Goal: Find specific page/section: Find specific page/section

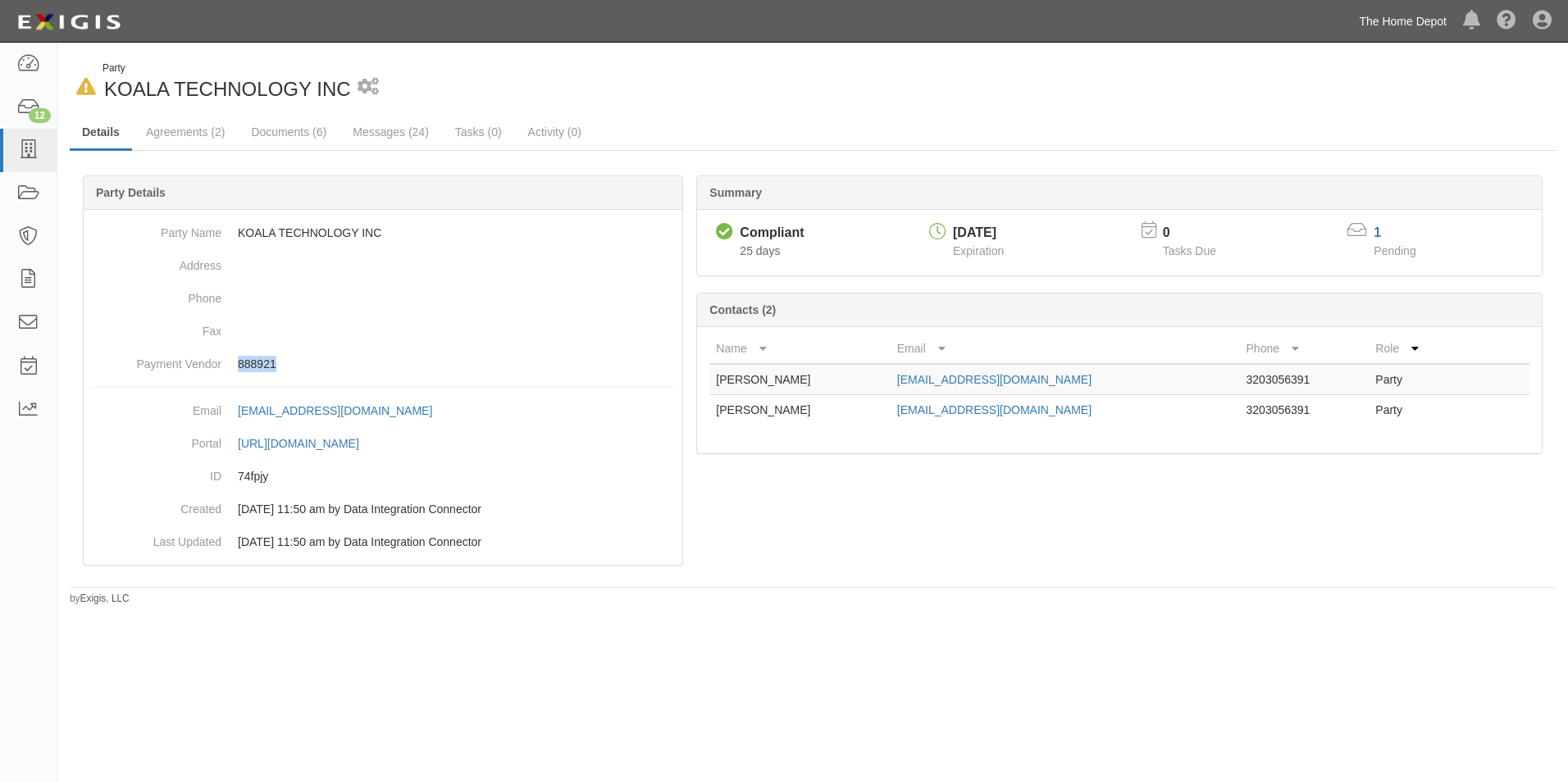
click at [1398, 25] on link "The Home Depot" at bounding box center [1403, 21] width 104 height 32
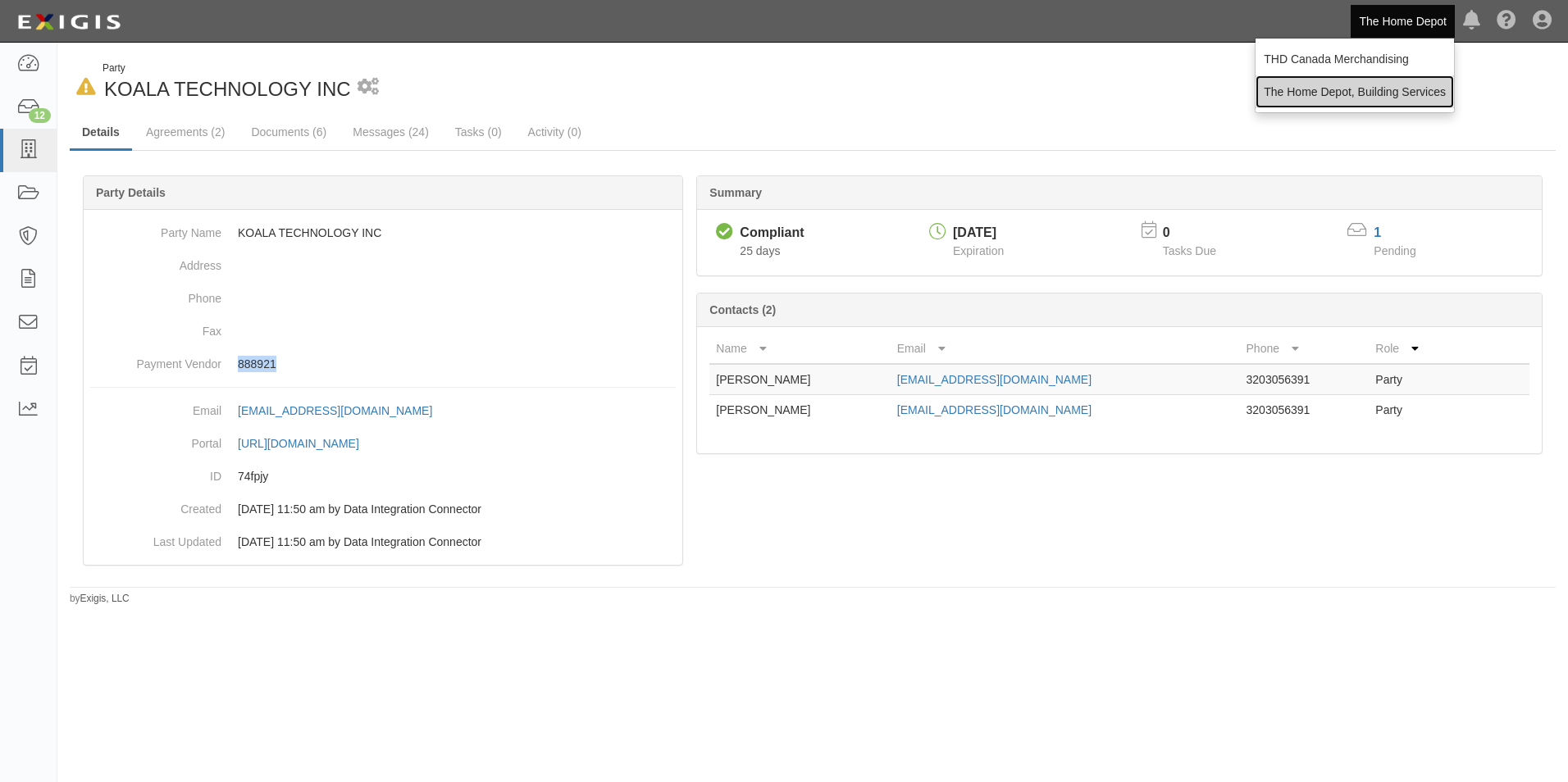
click at [1391, 84] on link "The Home Depot, Building Services" at bounding box center [1355, 91] width 199 height 32
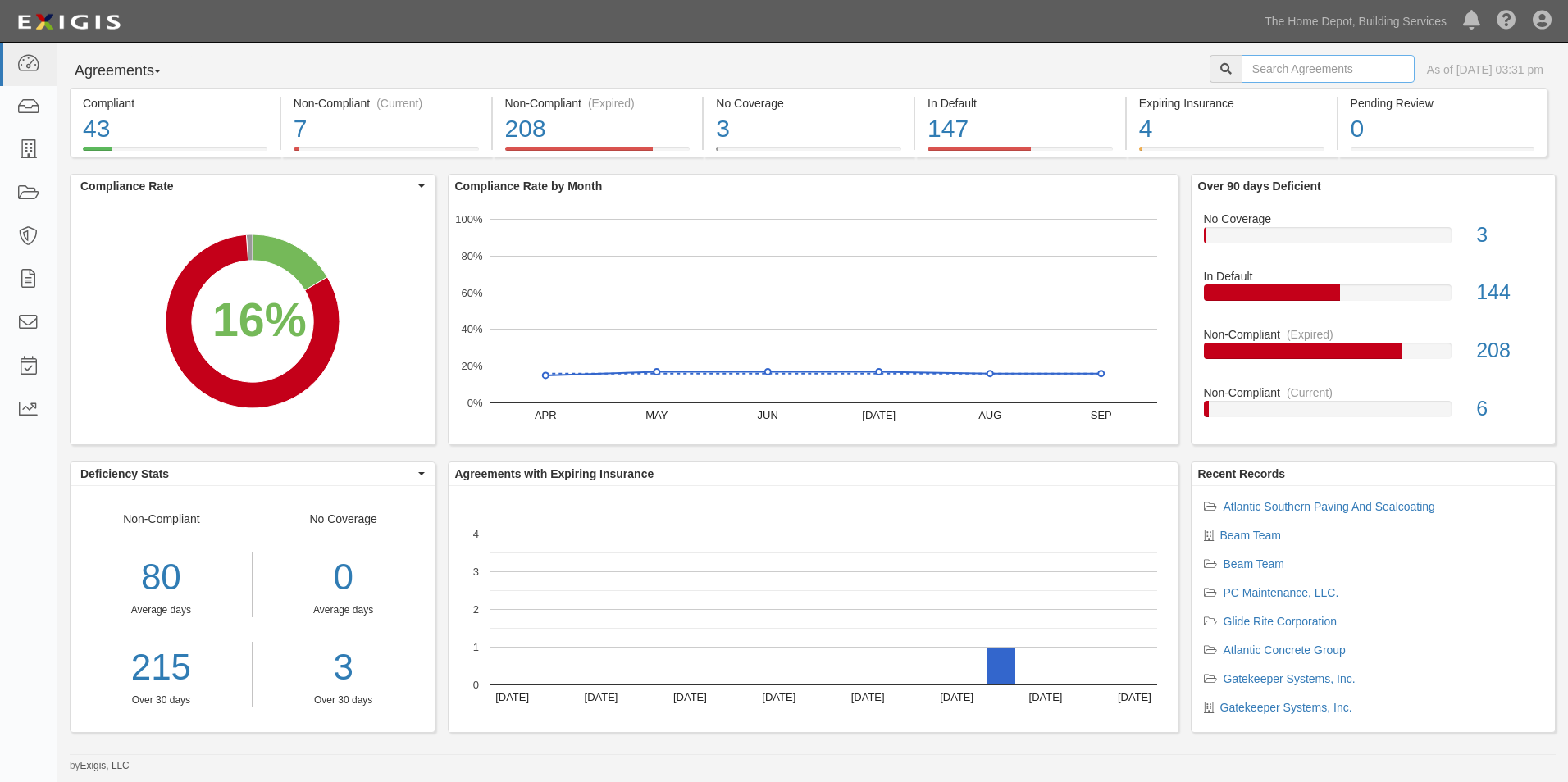
click at [1255, 69] on input "text" at bounding box center [1328, 69] width 173 height 28
type input "Pavewest"
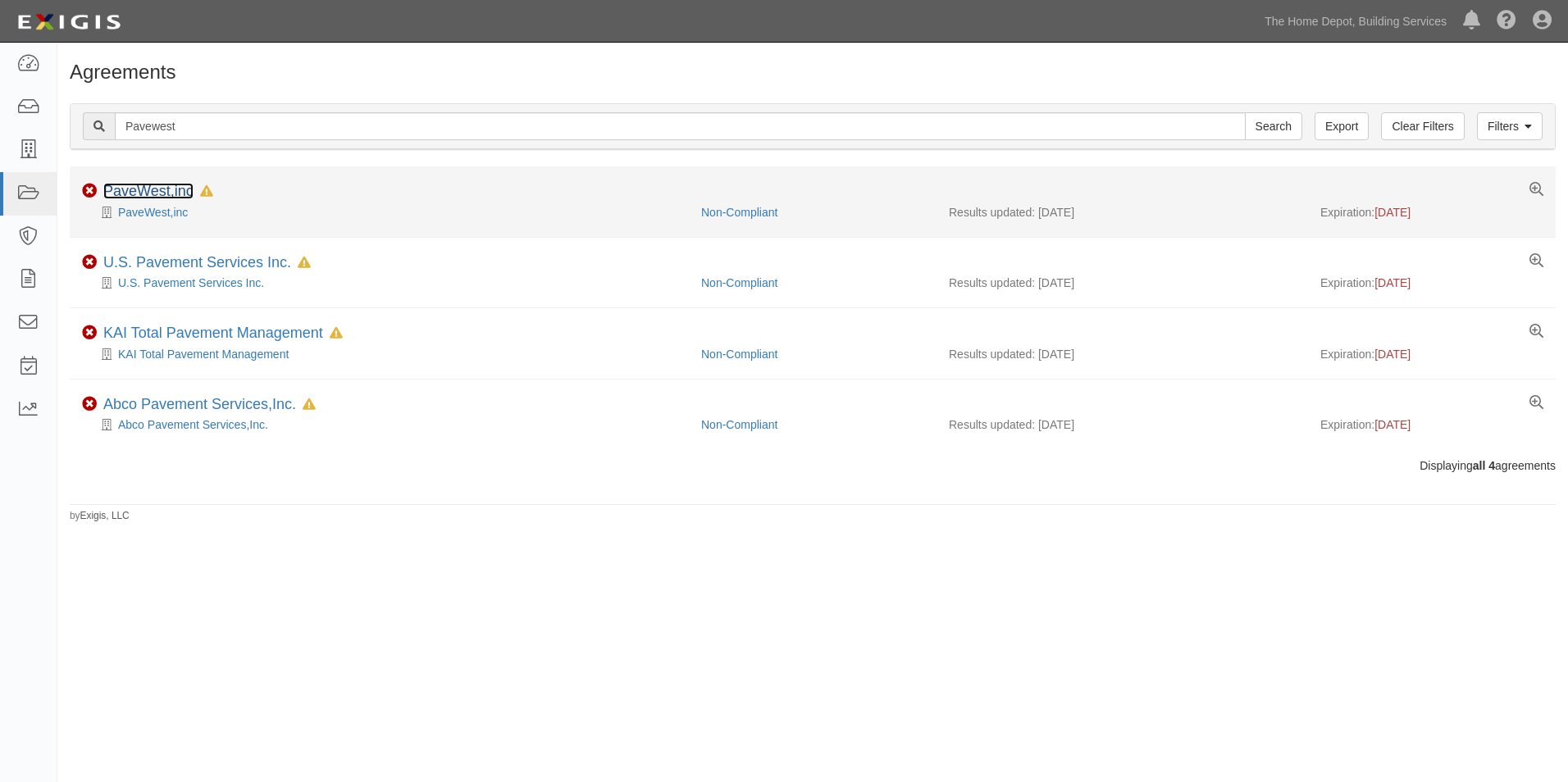
click at [155, 183] on link "PaveWest,inc" at bounding box center [149, 191] width 90 height 17
